Goal: Navigation & Orientation: Find specific page/section

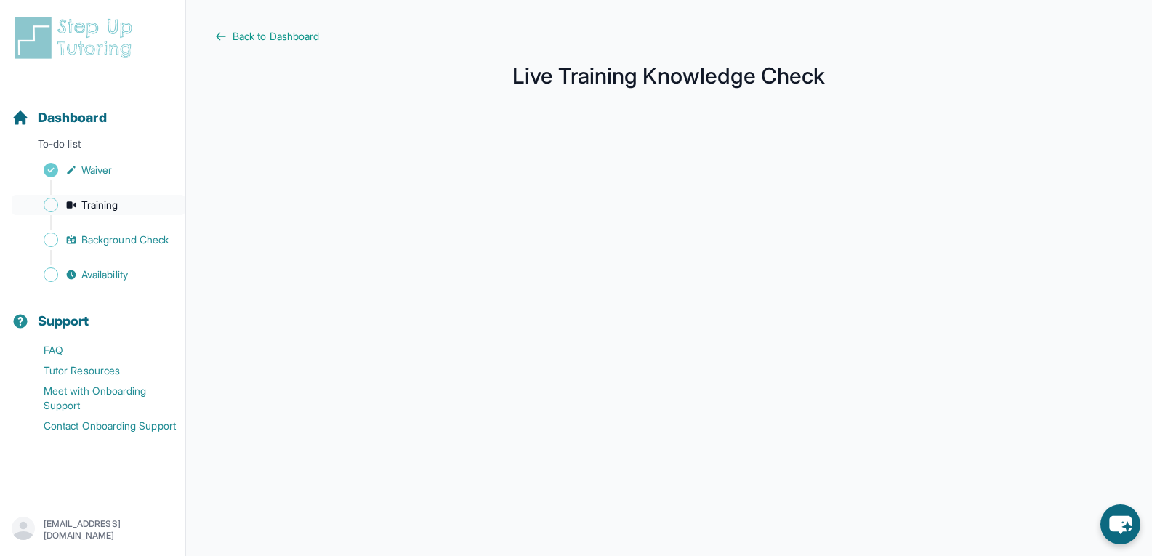
click at [68, 203] on icon "Sidebar" at bounding box center [71, 204] width 9 height 7
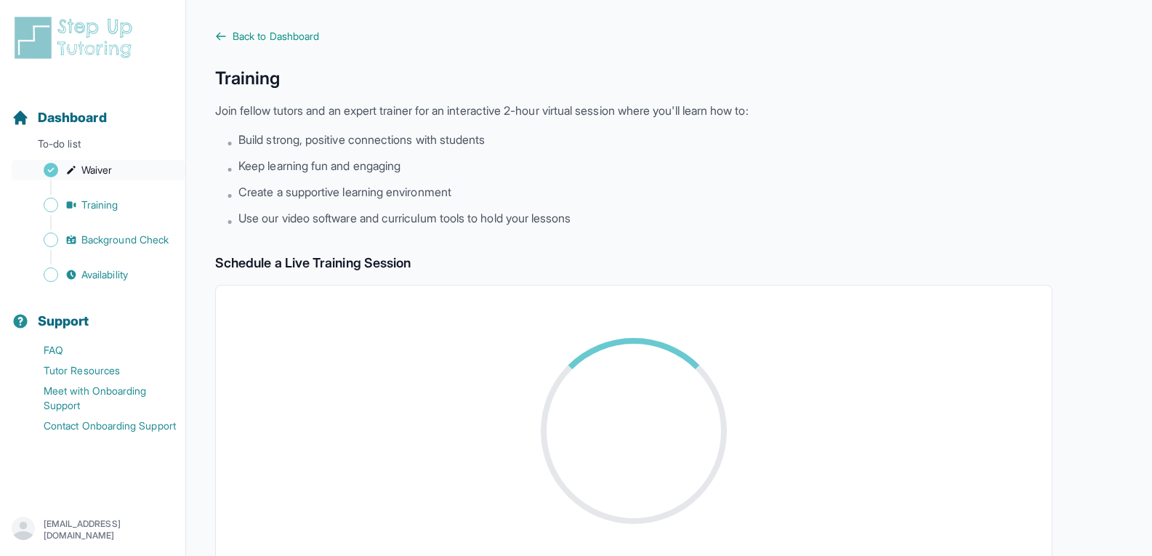
click at [92, 162] on link "Waiver" at bounding box center [99, 170] width 174 height 20
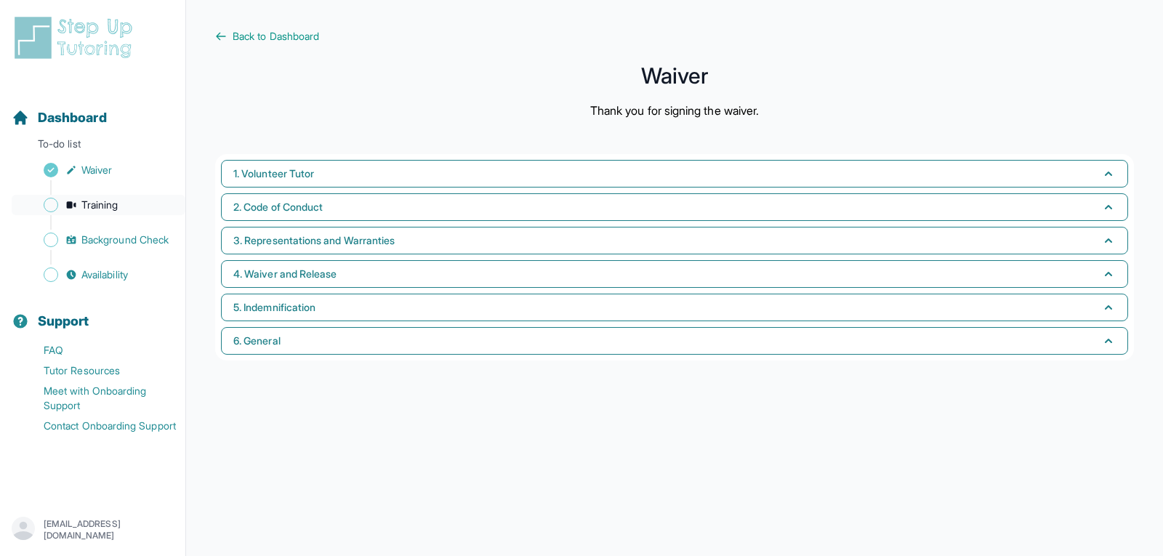
click at [106, 203] on span "Training" at bounding box center [99, 205] width 37 height 15
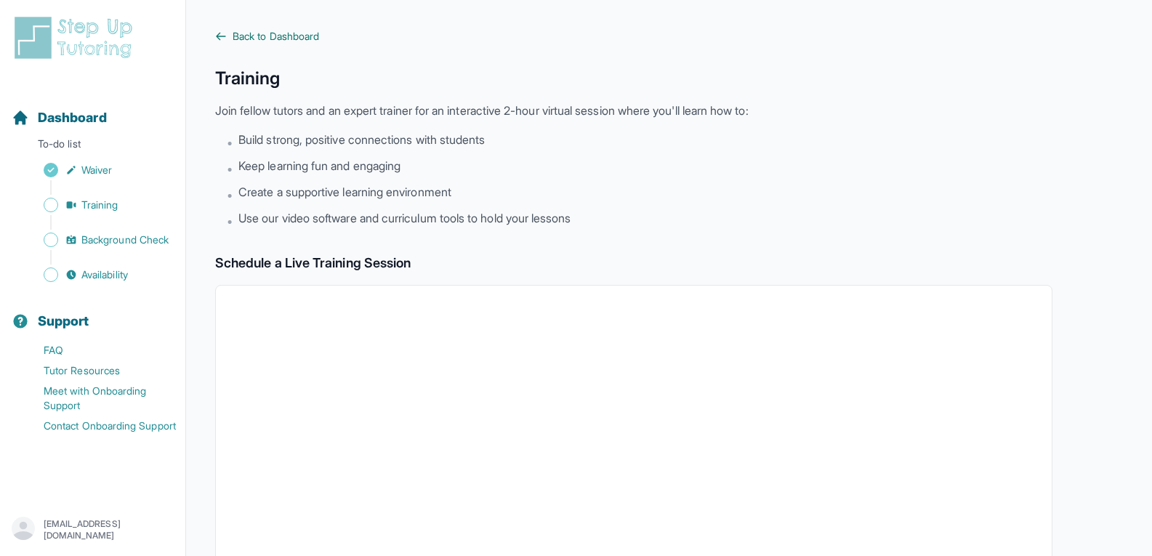
click at [223, 36] on icon at bounding box center [221, 37] width 12 height 12
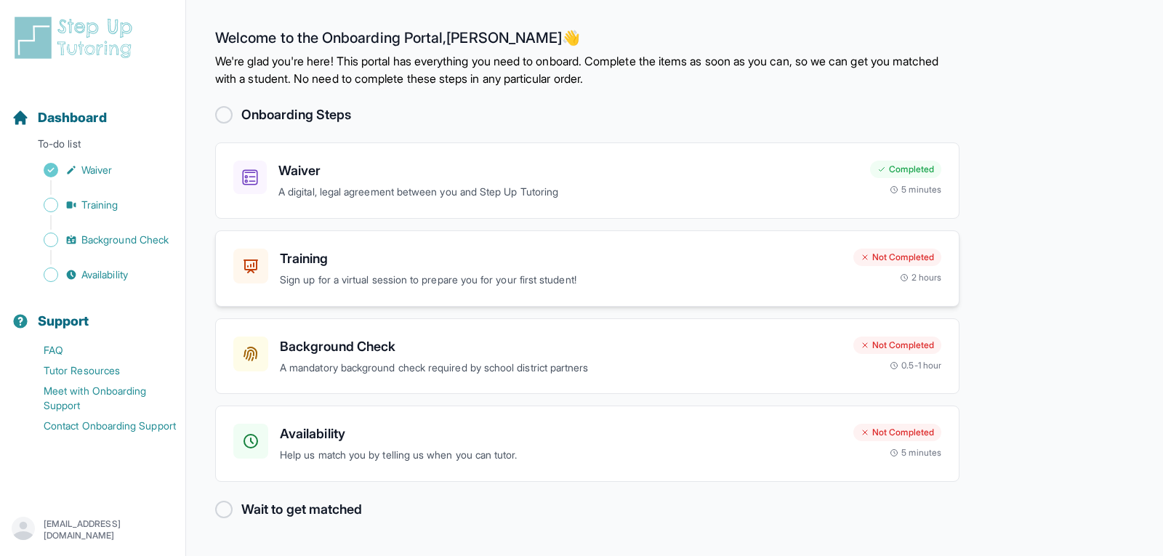
click at [334, 257] on h3 "Training" at bounding box center [561, 259] width 562 height 20
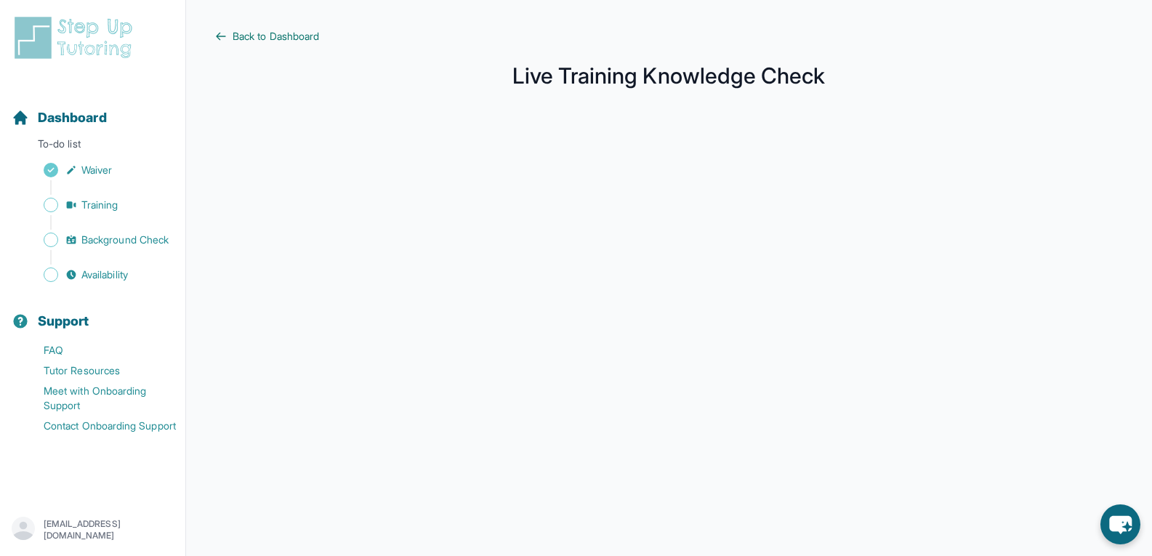
click at [219, 33] on icon at bounding box center [221, 36] width 9 height 7
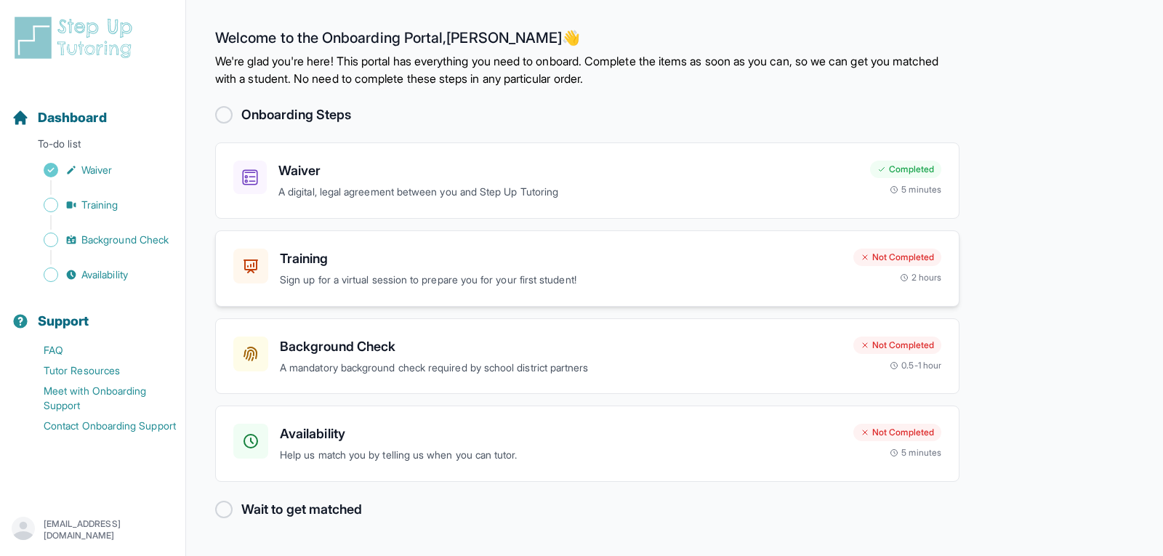
click at [310, 255] on h3 "Training" at bounding box center [561, 259] width 562 height 20
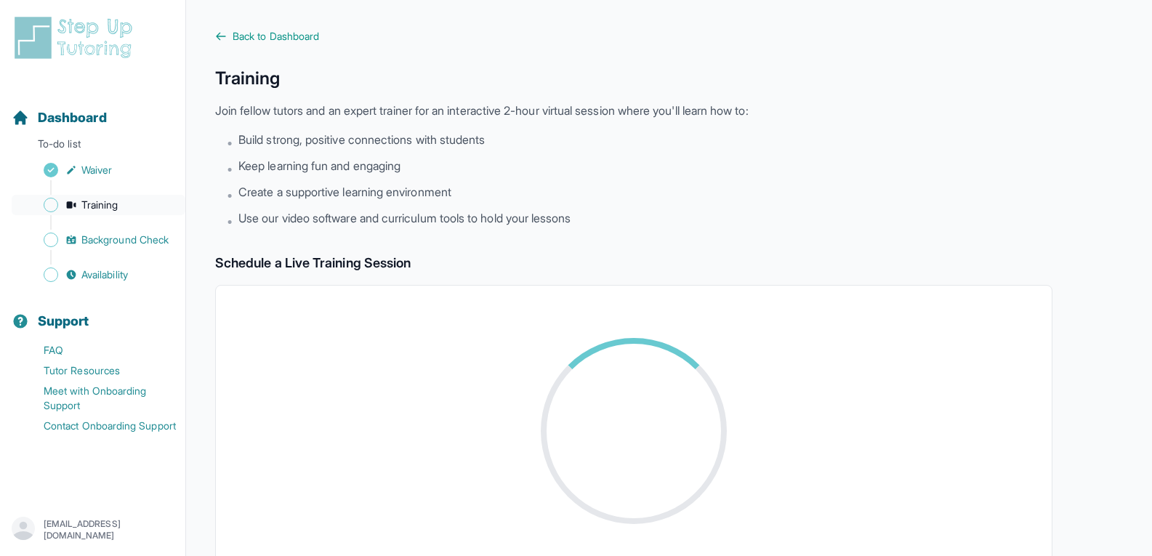
click at [74, 206] on icon "Sidebar" at bounding box center [71, 204] width 9 height 7
click at [89, 235] on span "Background Check" at bounding box center [124, 240] width 87 height 15
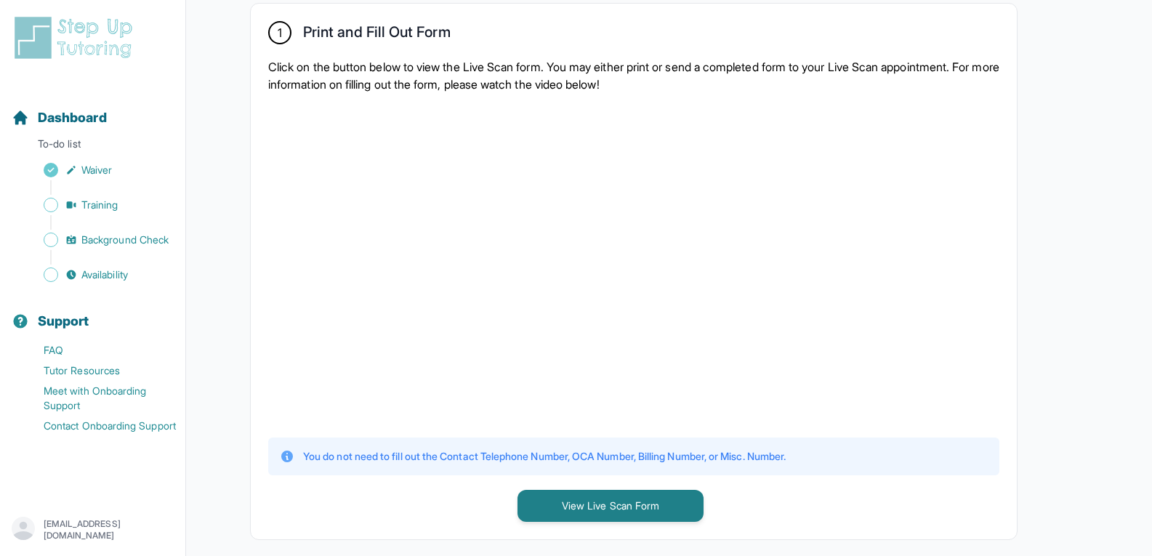
scroll to position [295, 0]
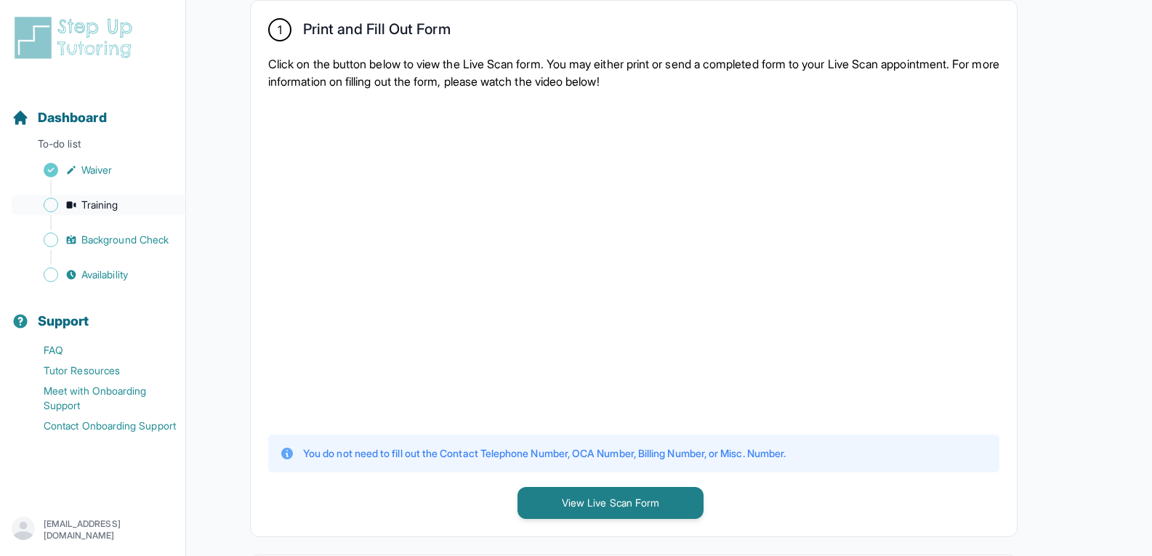
click at [94, 202] on span "Training" at bounding box center [99, 205] width 37 height 15
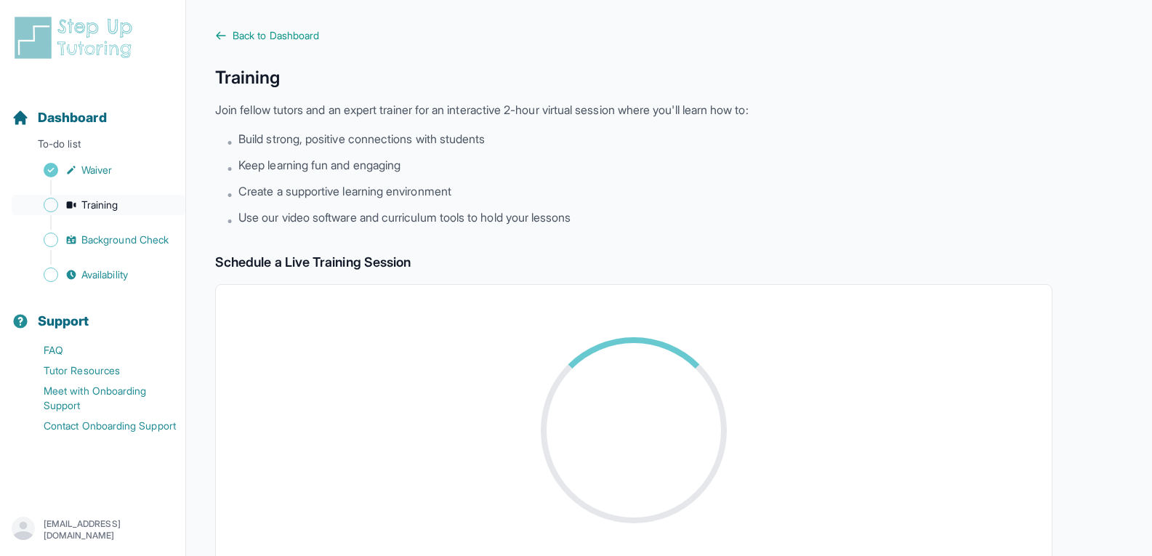
scroll to position [1, 0]
click at [234, 31] on span "Back to Dashboard" at bounding box center [276, 35] width 86 height 15
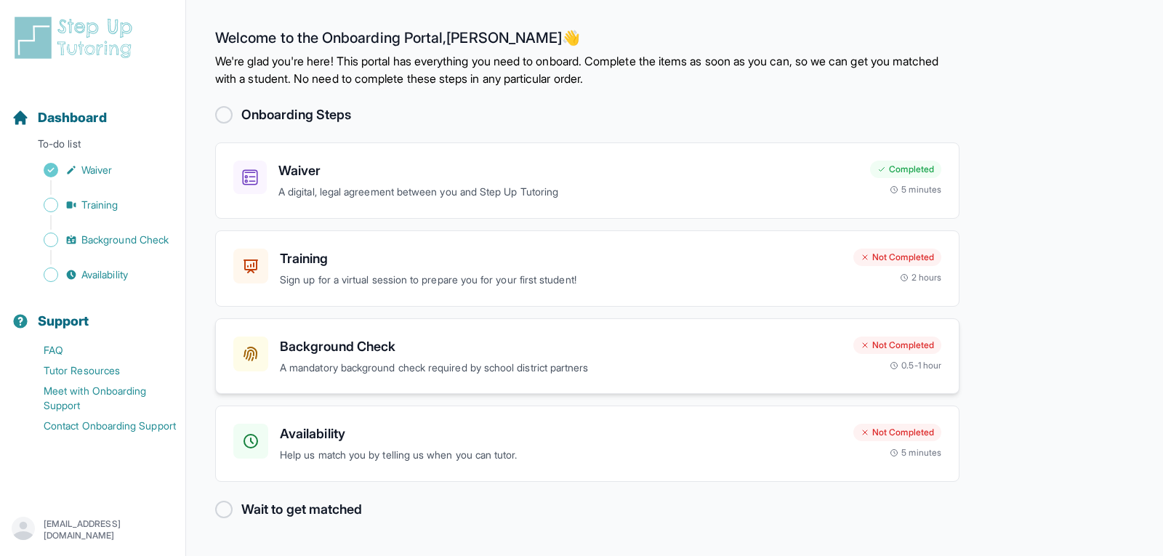
click at [350, 337] on h3 "Background Check" at bounding box center [561, 346] width 562 height 20
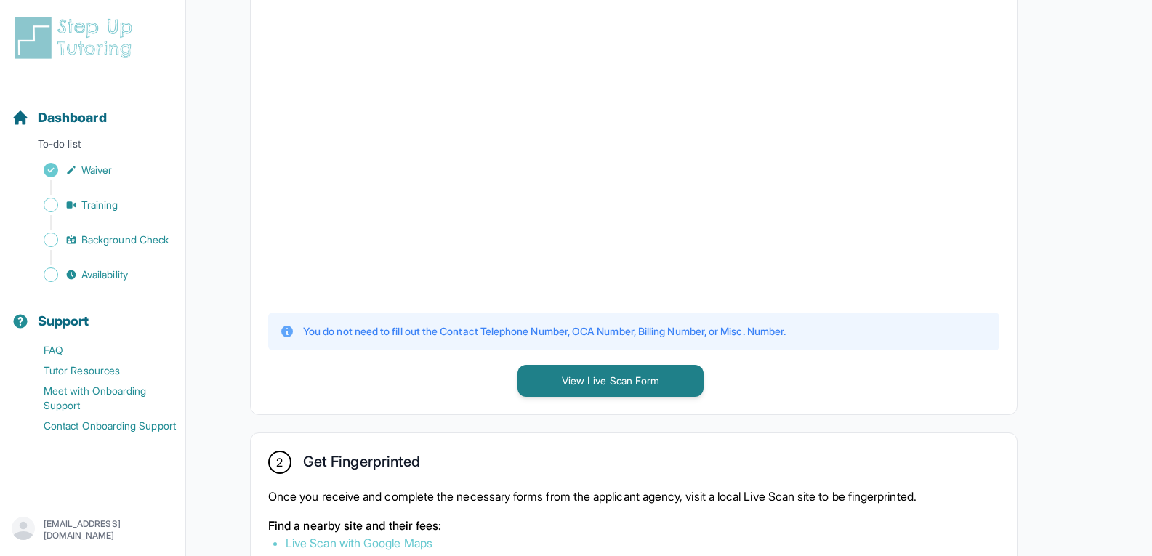
scroll to position [419, 0]
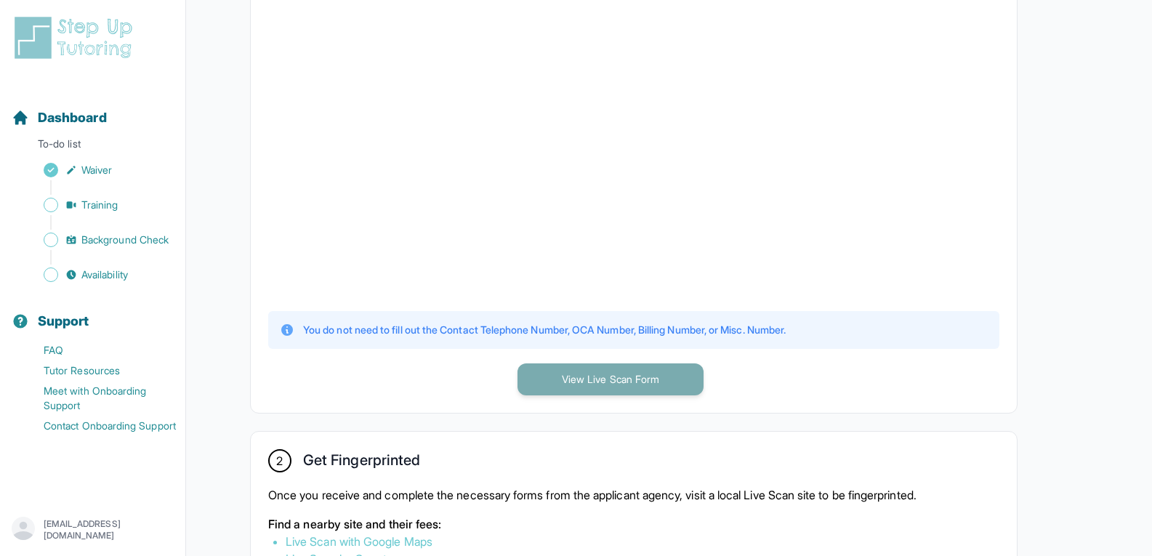
click at [639, 384] on button "View Live Scan Form" at bounding box center [610, 379] width 186 height 32
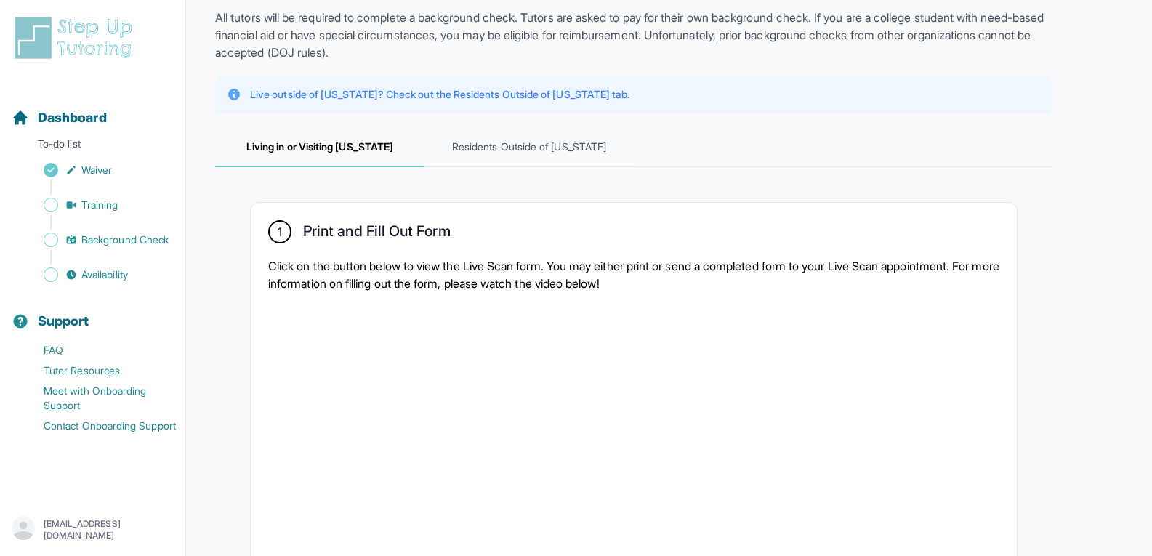
scroll to position [0, 0]
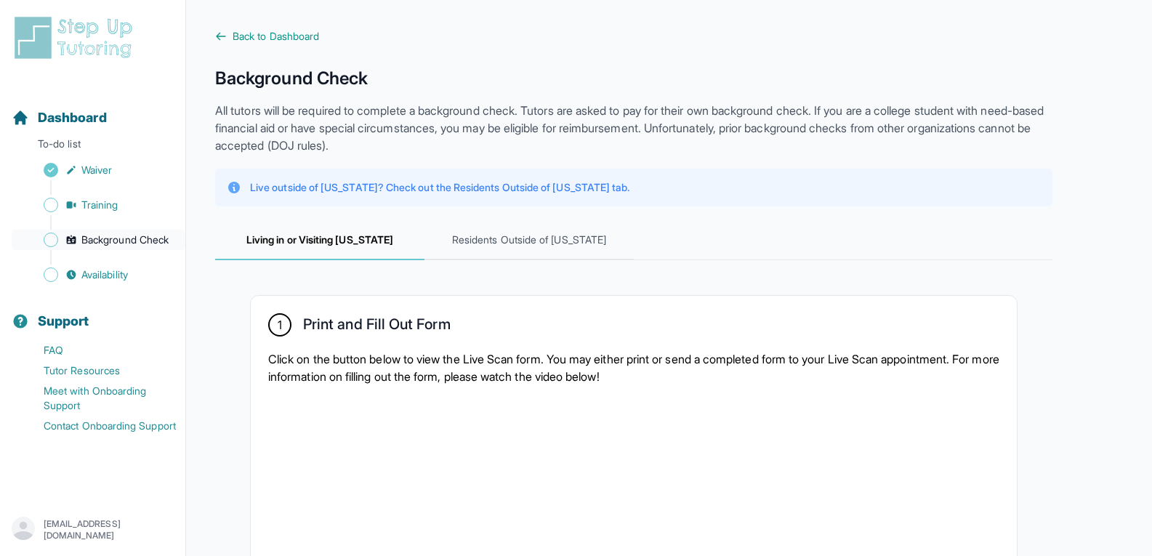
click at [86, 242] on span "Background Check" at bounding box center [124, 240] width 87 height 15
click at [85, 238] on span "Background Check" at bounding box center [124, 240] width 87 height 15
click at [158, 232] on link "Background Check" at bounding box center [99, 240] width 174 height 20
click at [108, 264] on div "Sidebar" at bounding box center [96, 257] width 168 height 15
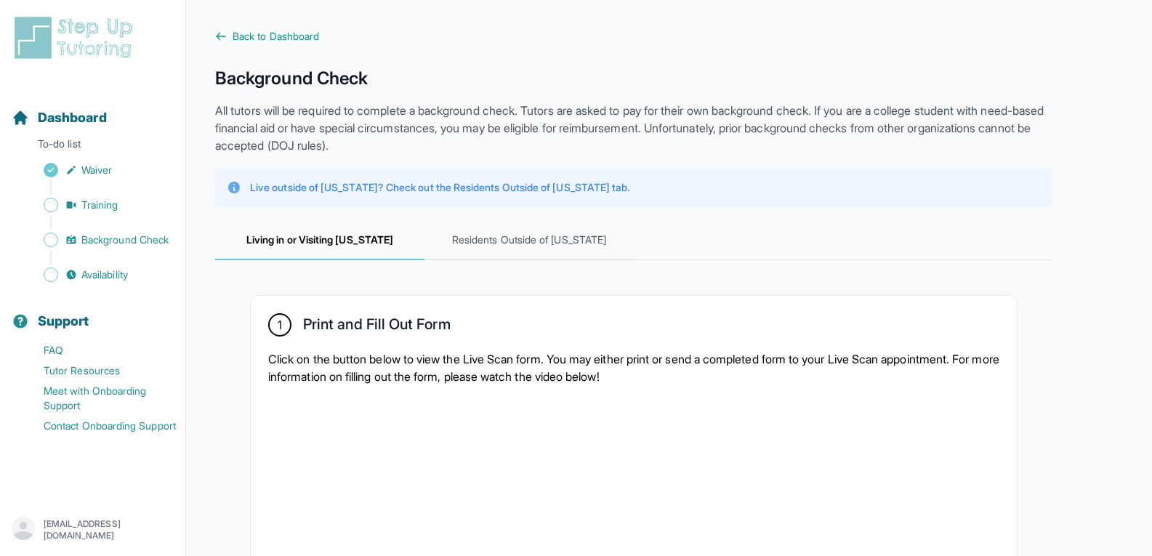
click at [67, 193] on div "Sidebar" at bounding box center [96, 187] width 168 height 15
click at [74, 201] on icon "Sidebar" at bounding box center [71, 205] width 12 height 12
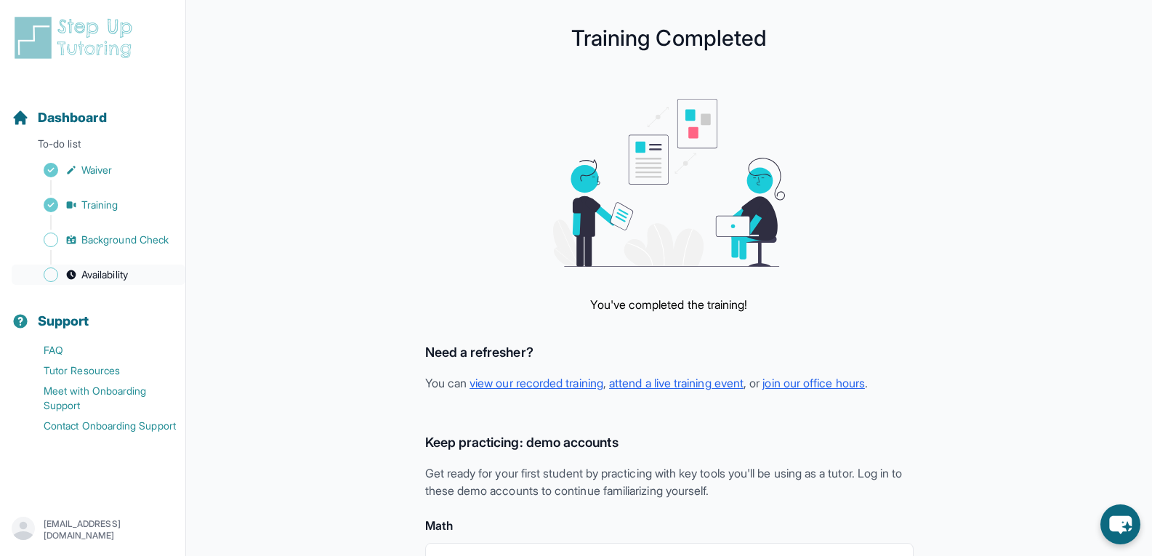
click at [121, 274] on span "Availability" at bounding box center [104, 274] width 47 height 15
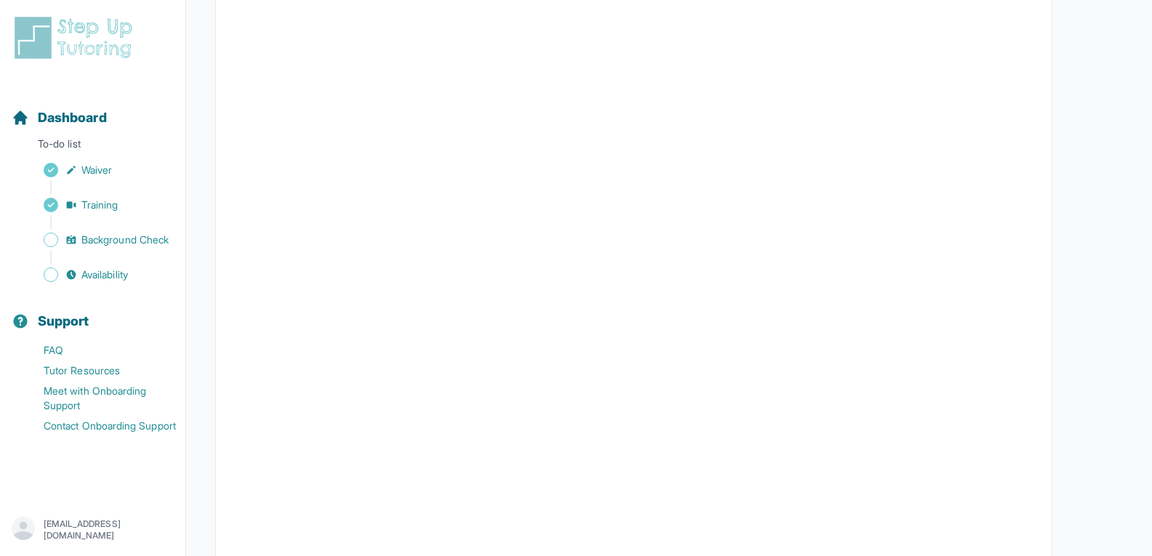
scroll to position [288, 0]
